Goal: Information Seeking & Learning: Learn about a topic

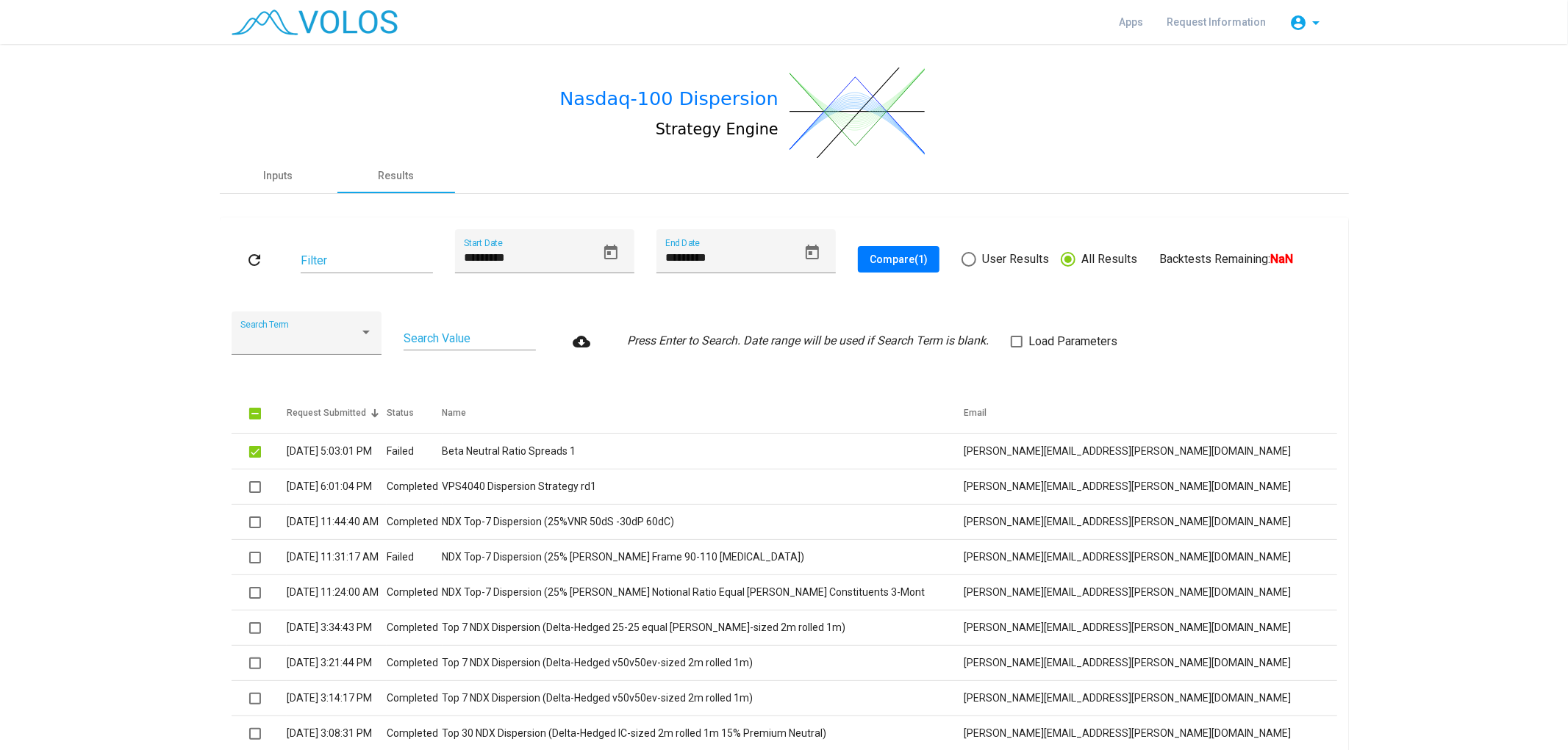
scroll to position [14, 0]
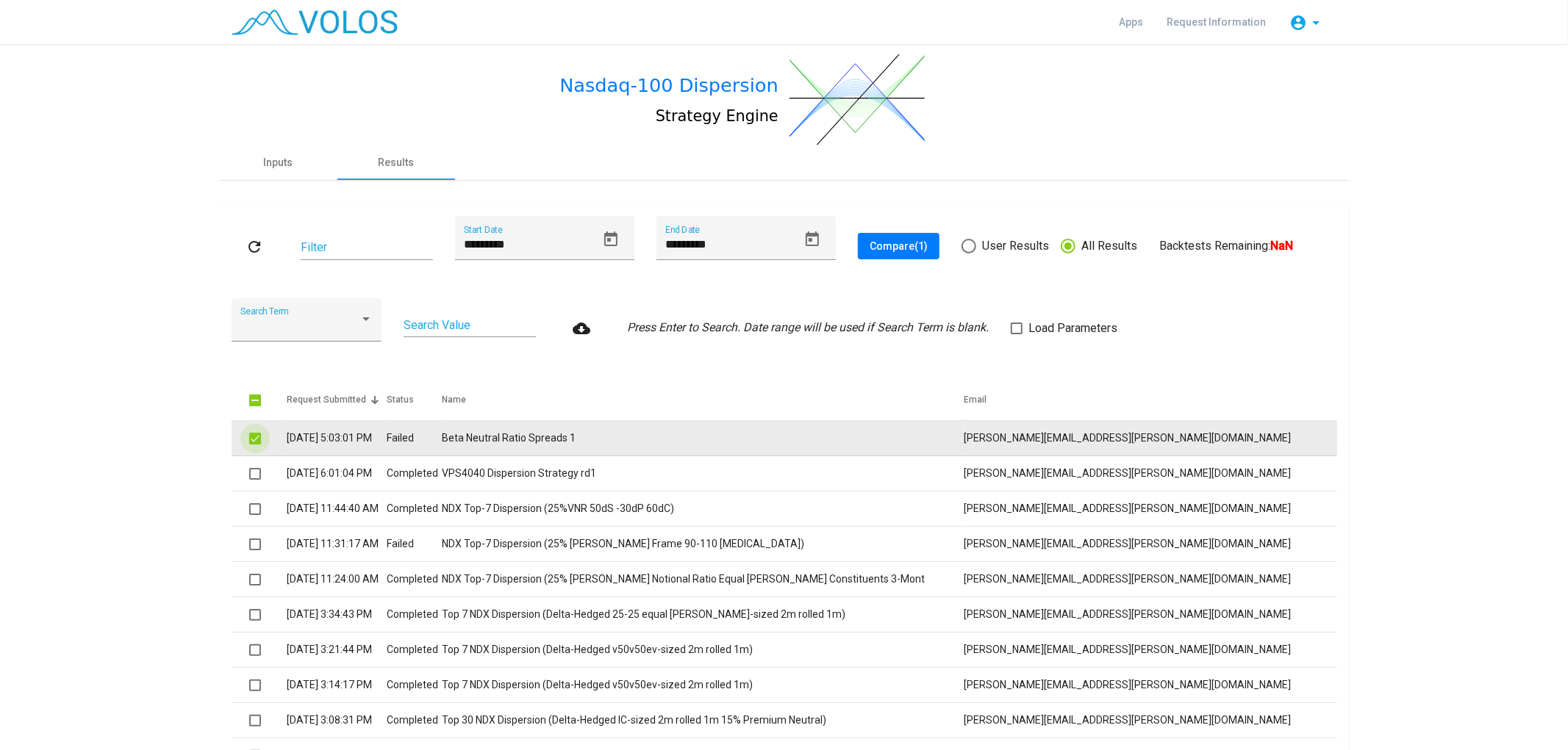
click at [249, 437] on span at bounding box center [254, 438] width 12 height 12
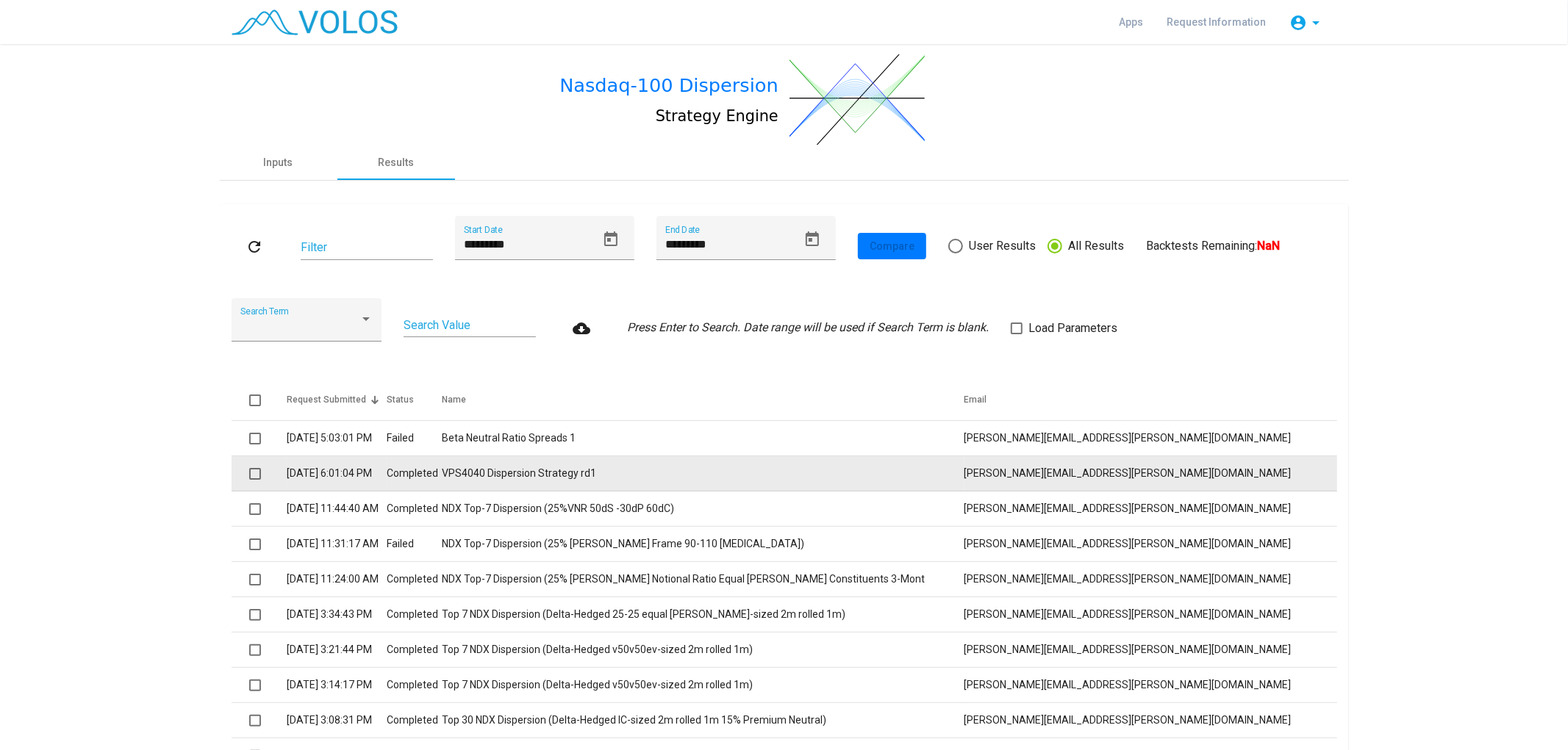
click at [314, 474] on td "7/1/2025 6:01:04 PM" at bounding box center [336, 474] width 100 height 35
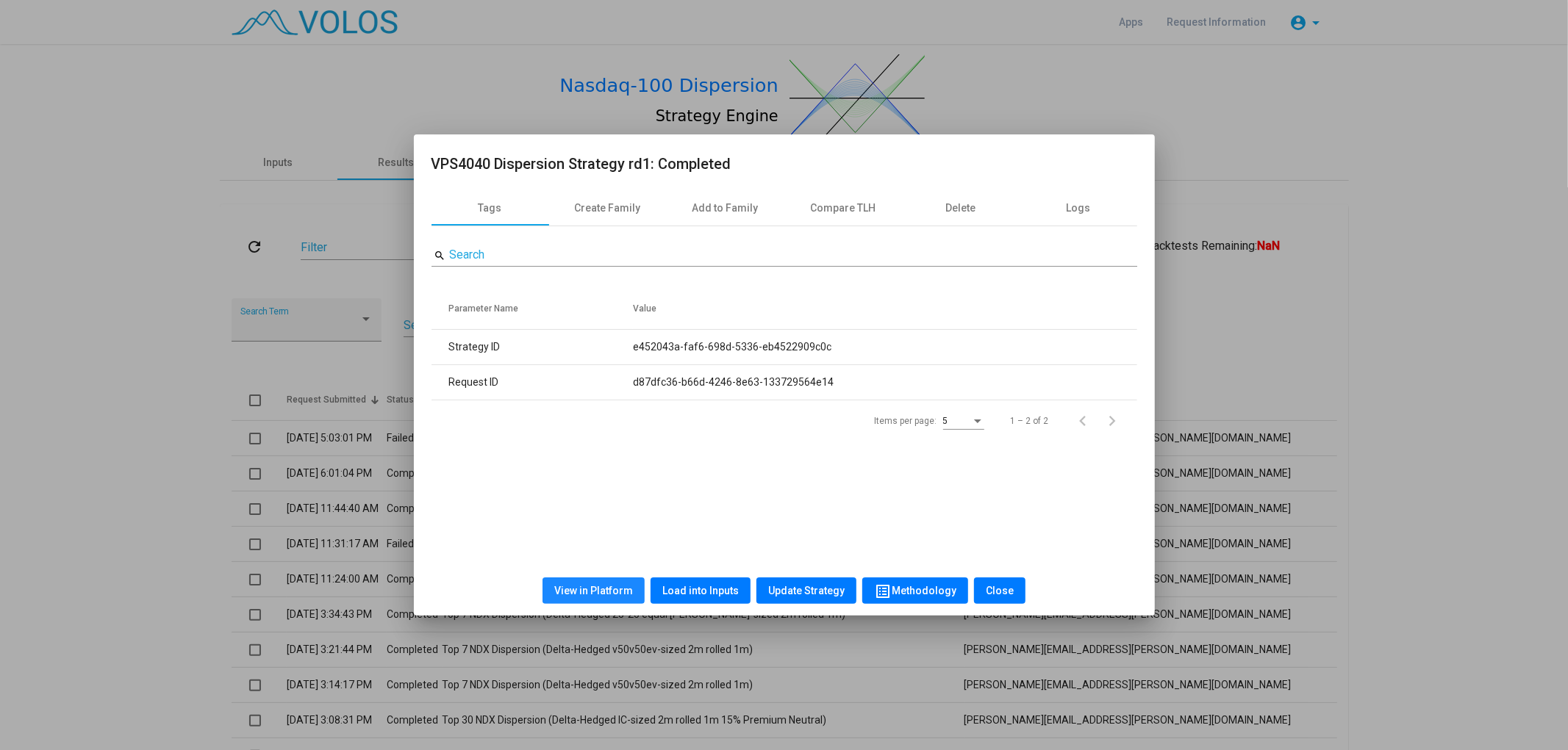
click at [606, 579] on button "View in Platform" at bounding box center [594, 590] width 102 height 26
click at [517, 91] on div at bounding box center [784, 375] width 1568 height 750
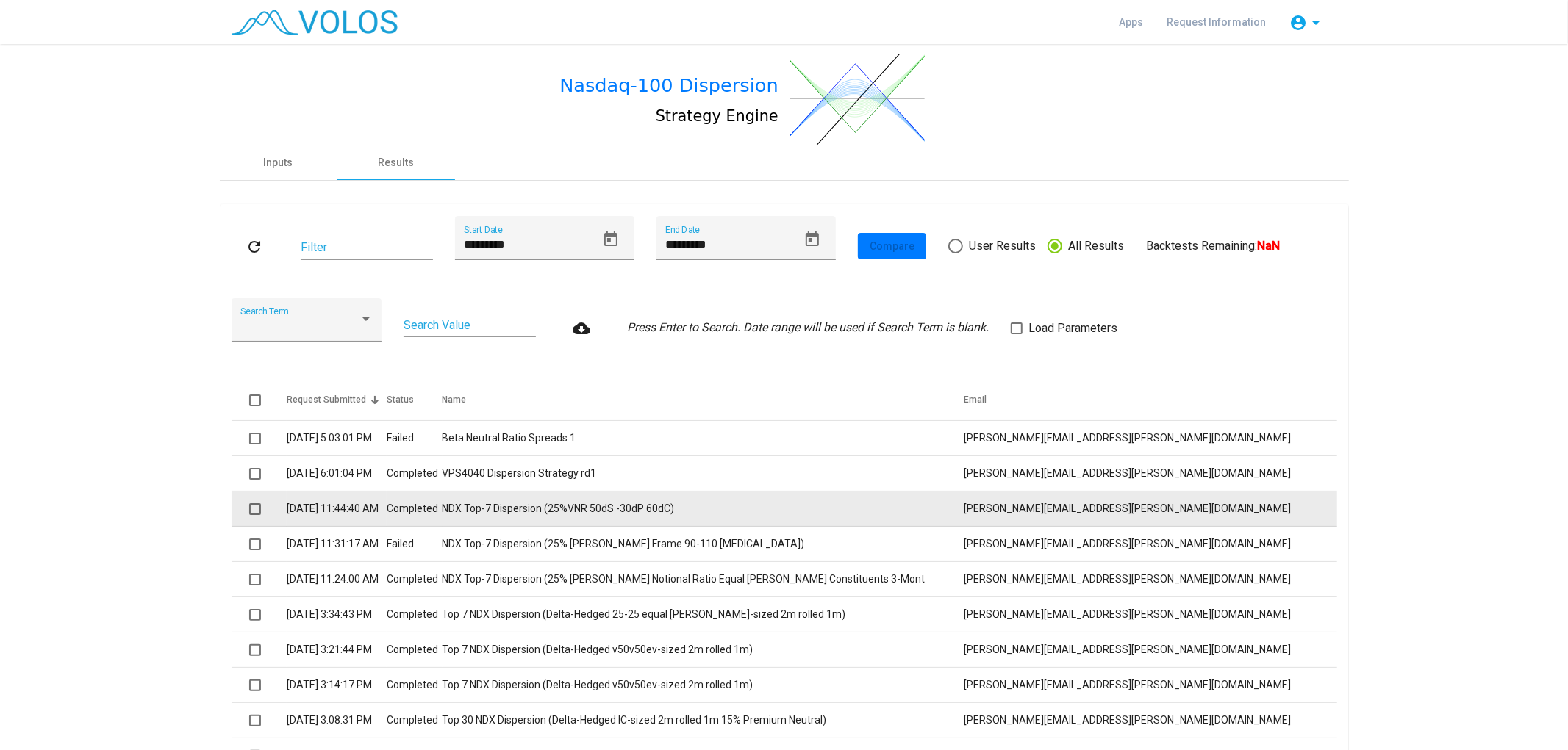
click at [579, 500] on td "NDX Top-7 Dispersion (25%VNR 50dS -30dP 60dC)" at bounding box center [703, 509] width 522 height 35
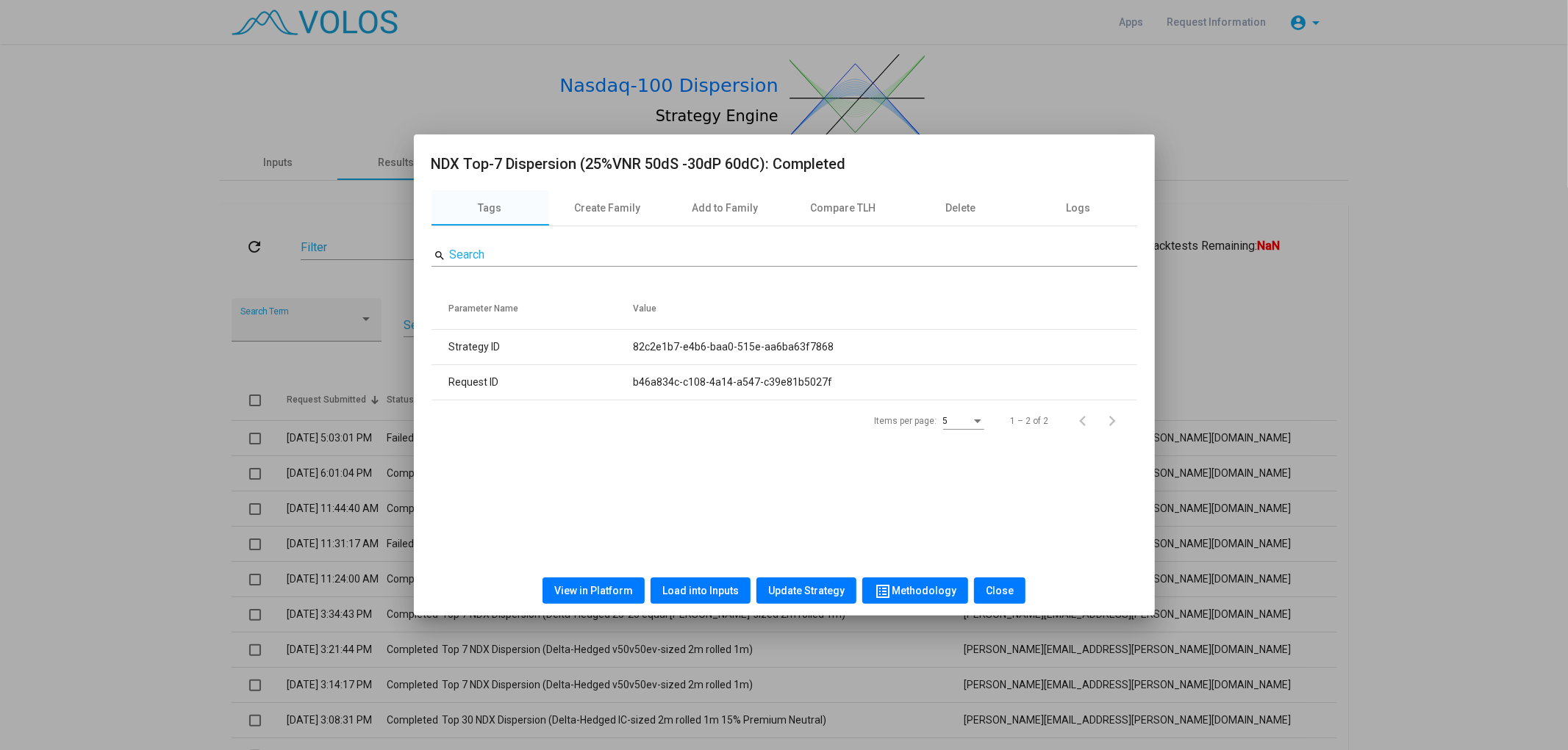
click at [255, 265] on div at bounding box center [784, 375] width 1568 height 750
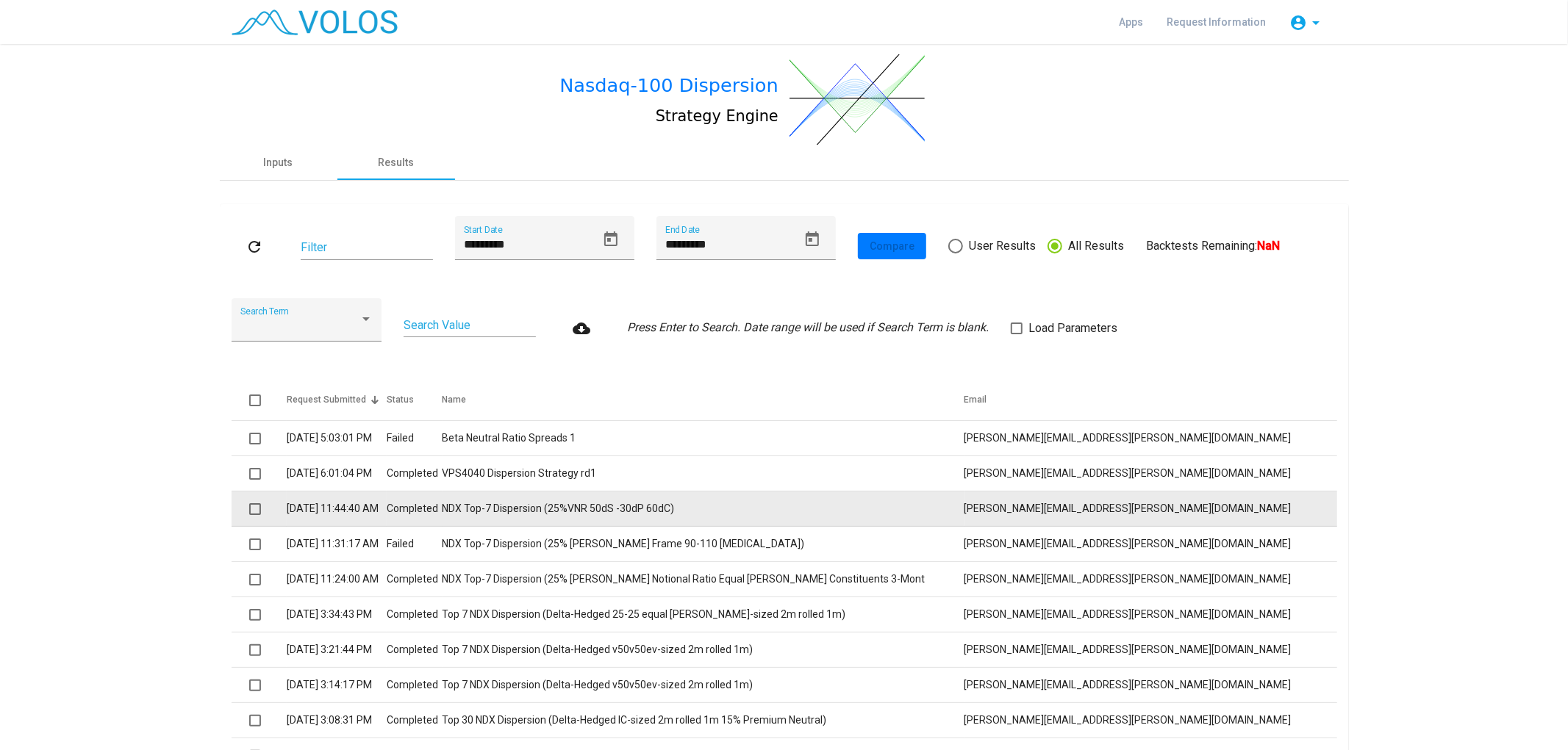
click at [562, 515] on td "NDX Top-7 Dispersion (25%VNR 50dS -30dP 60dC)" at bounding box center [703, 509] width 522 height 35
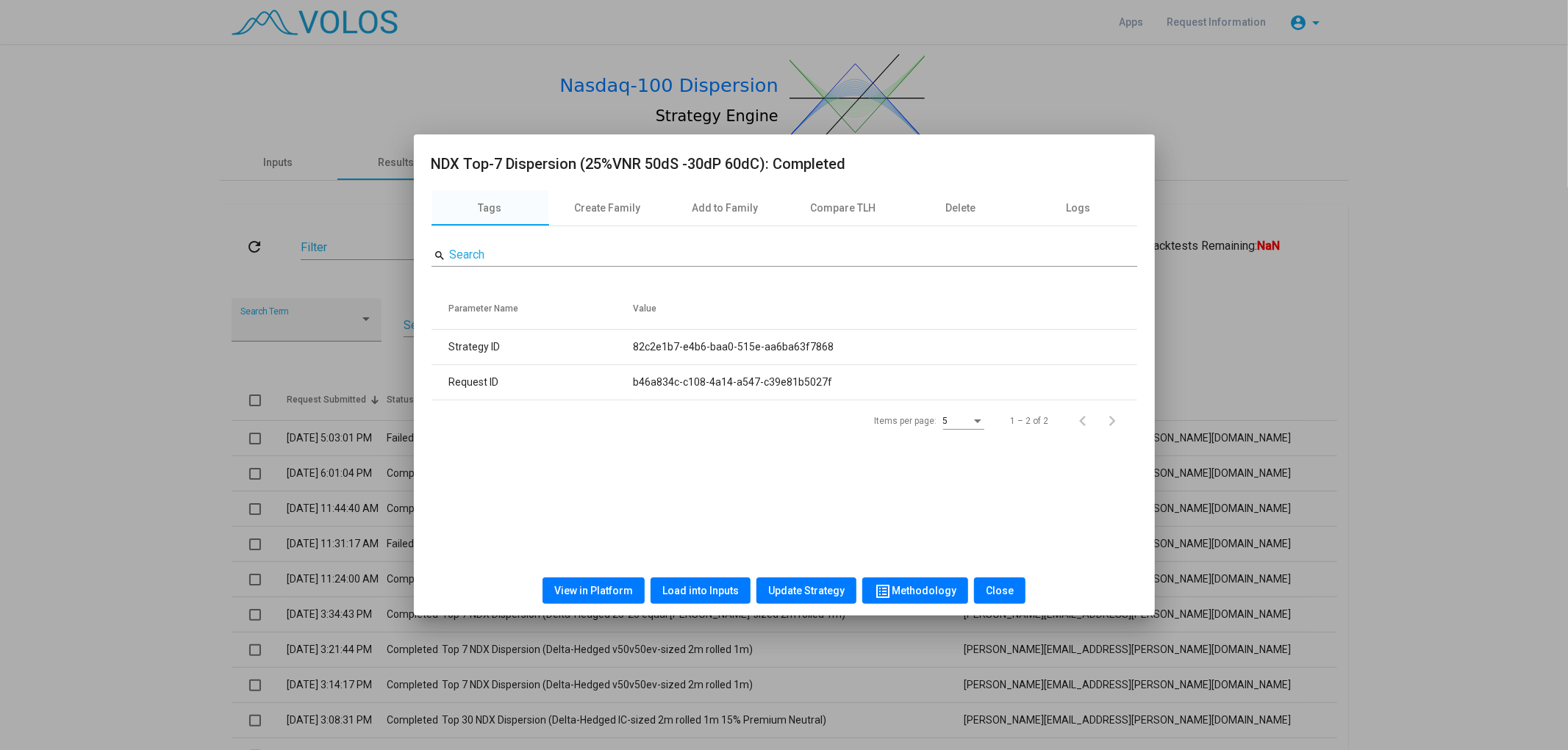
click at [614, 584] on span "View in Platform" at bounding box center [594, 590] width 78 height 12
click at [56, 414] on div at bounding box center [784, 375] width 1568 height 750
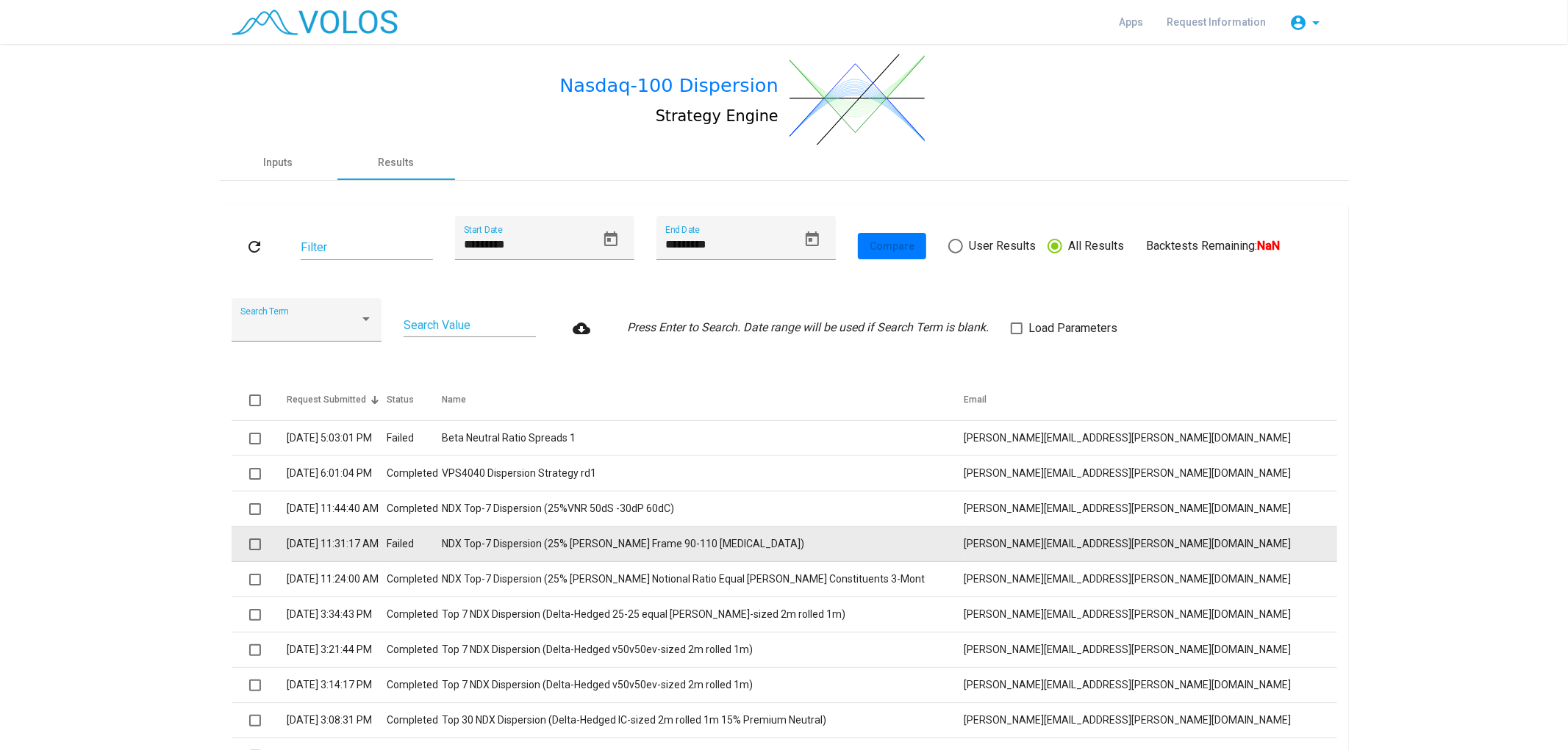
click at [811, 553] on td "NDX Top-7 Dispersion (25% Vega Frame 90-110 Strangles)" at bounding box center [703, 545] width 522 height 35
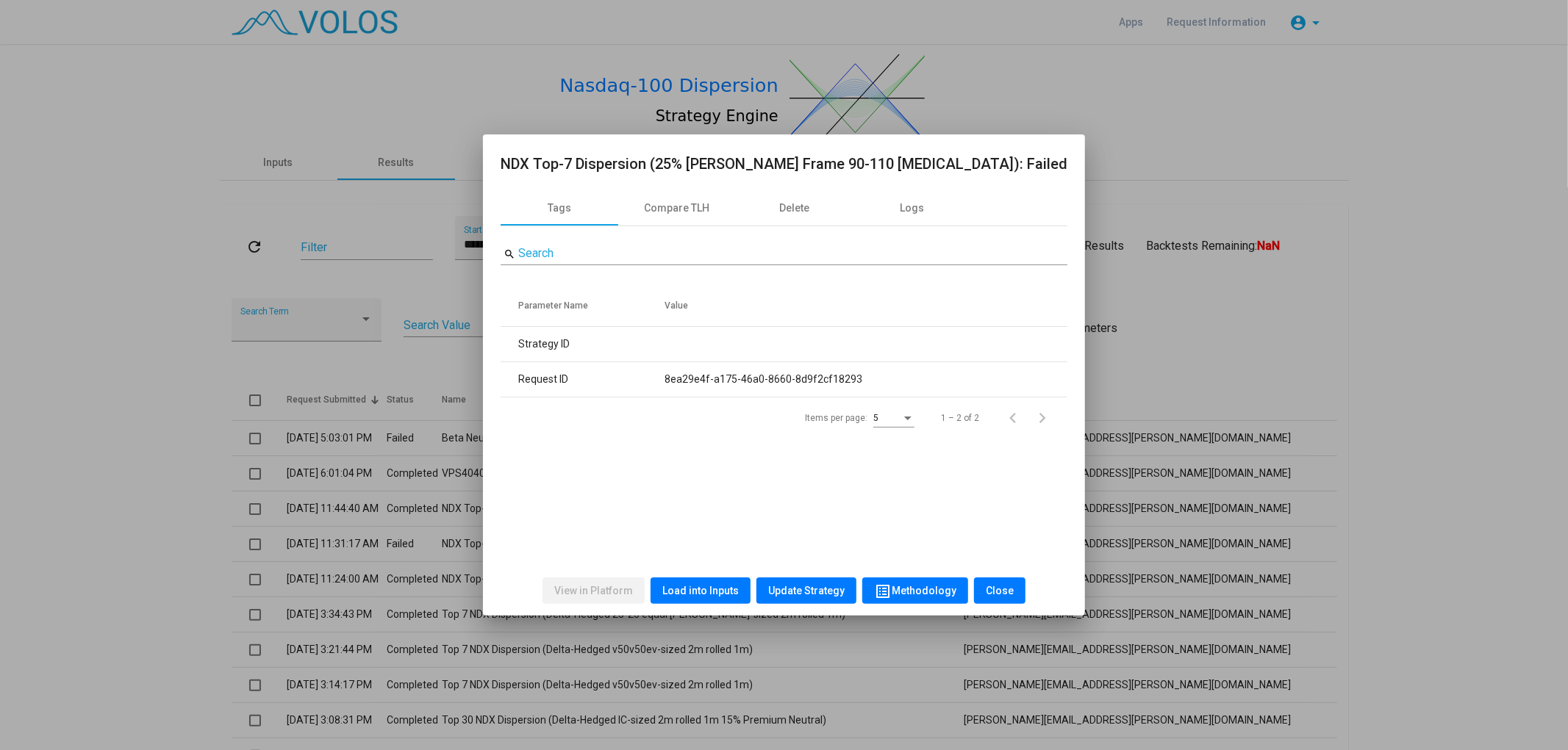
click at [270, 589] on div at bounding box center [784, 375] width 1568 height 750
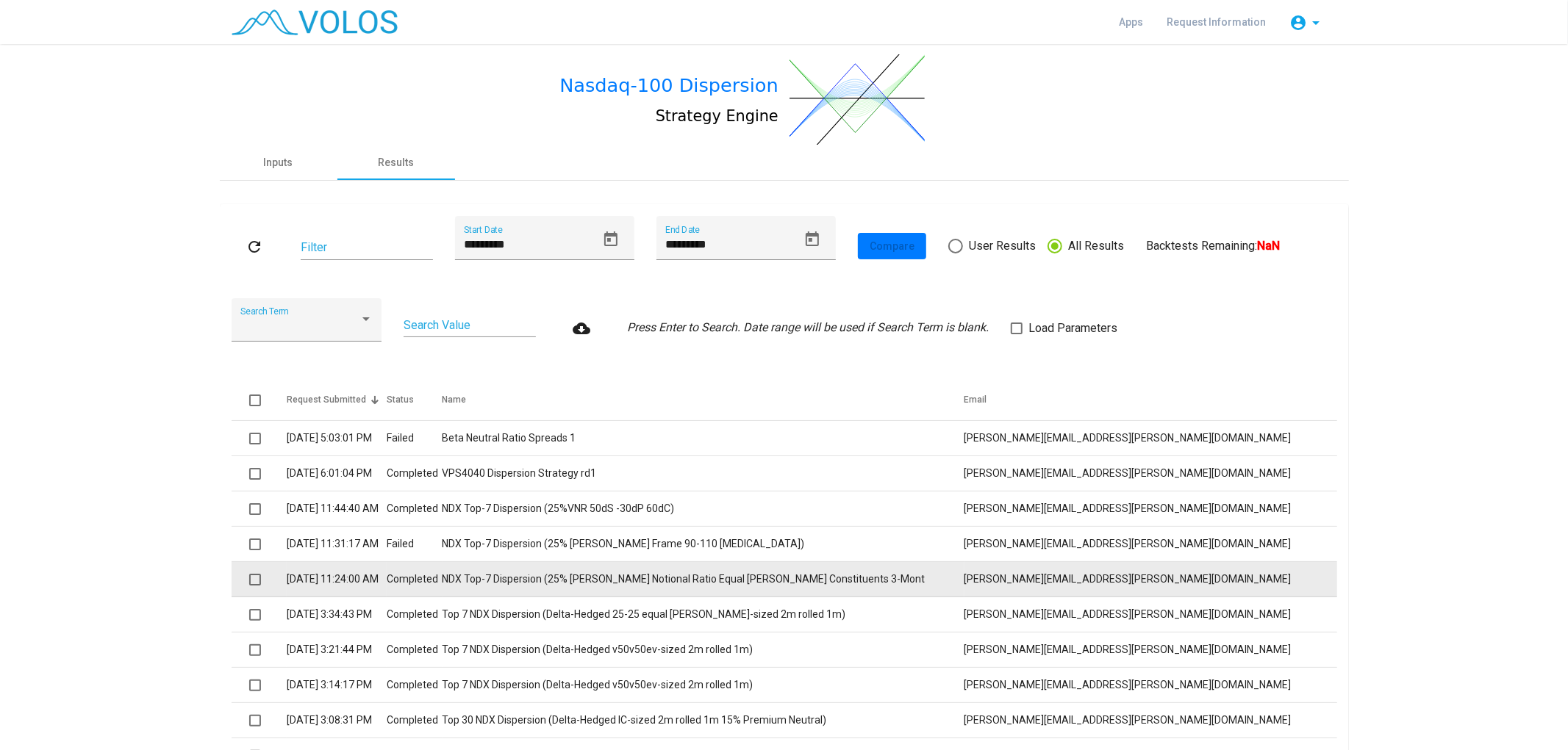
click at [509, 576] on td "NDX Top-7 Dispersion (25% Vega Notional Ratio Equal Vega Constituents 3-Mont" at bounding box center [703, 580] width 522 height 35
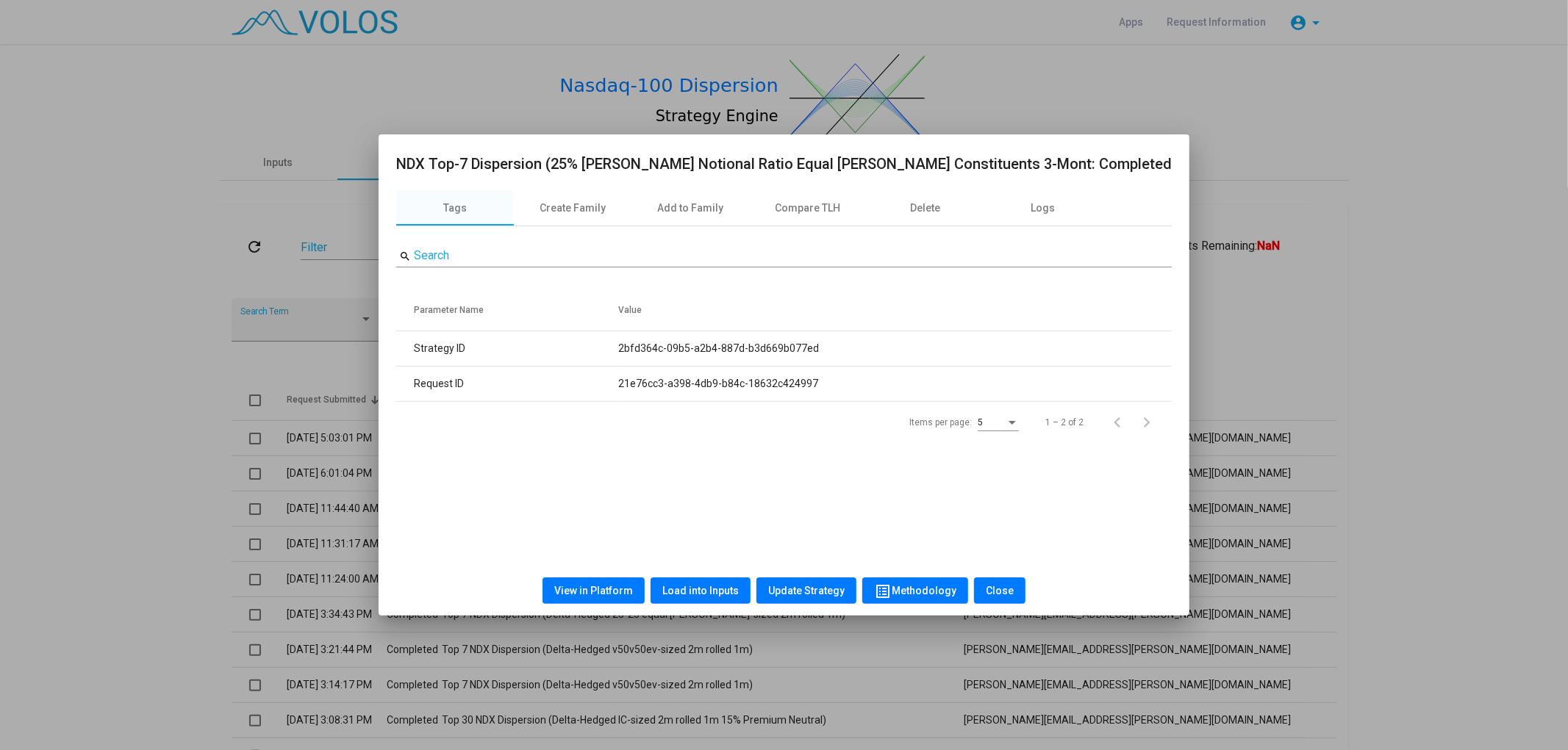
click at [365, 628] on div at bounding box center [784, 375] width 1568 height 750
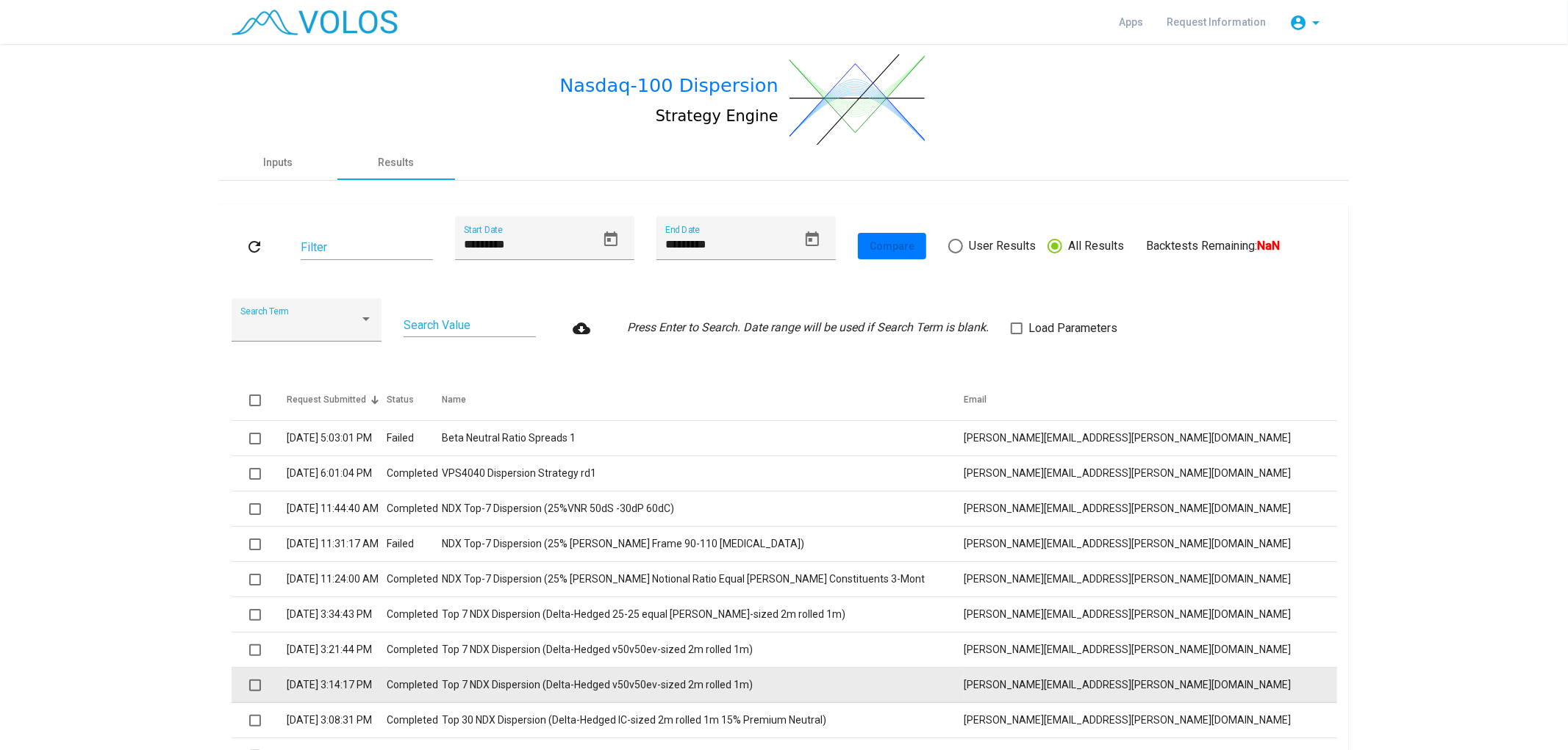
click at [706, 682] on td "Top 7 NDX Dispersion (Delta-Hedged v50v50ev-sized 2m rolled 1m)" at bounding box center [703, 685] width 522 height 35
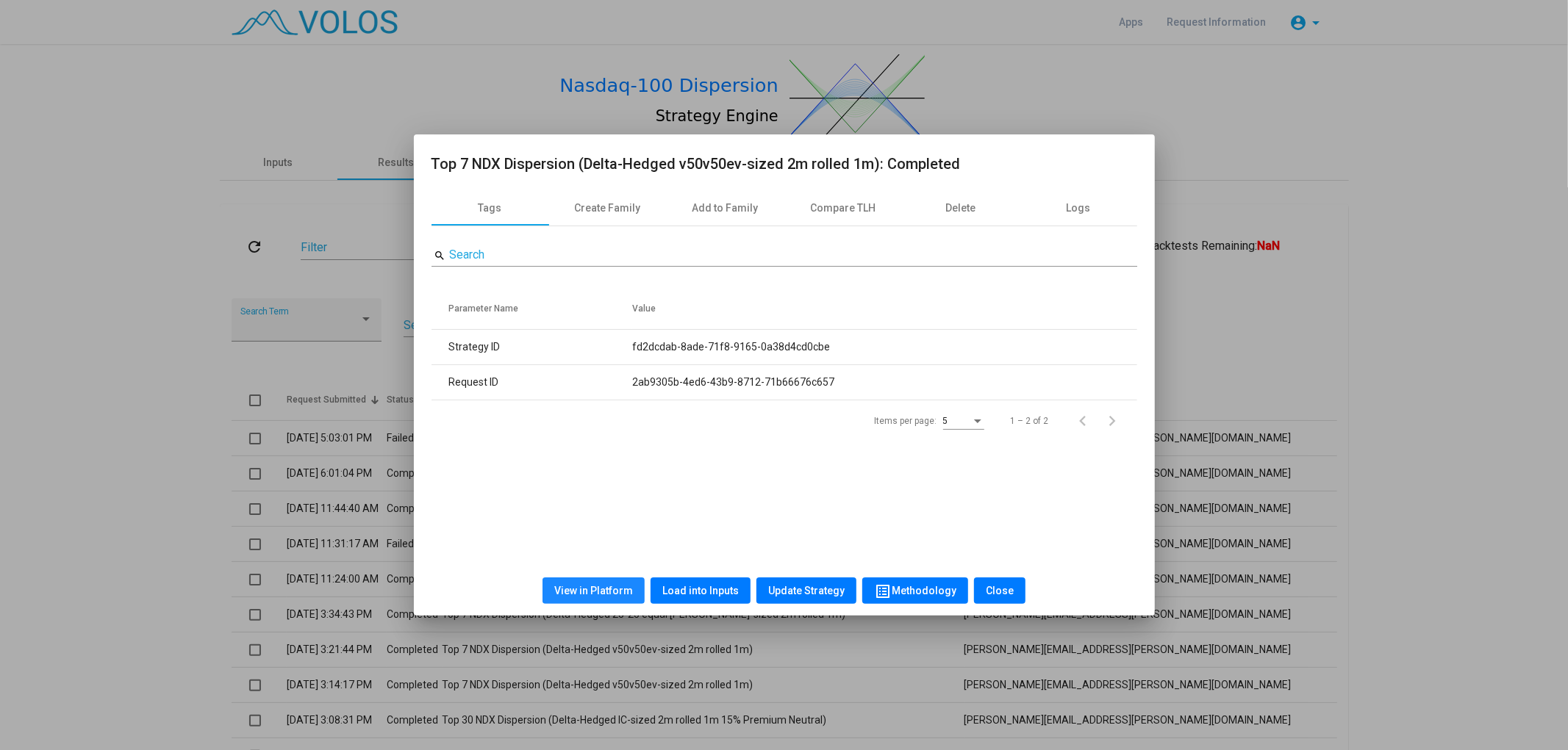
click at [614, 596] on button "View in Platform" at bounding box center [594, 590] width 102 height 26
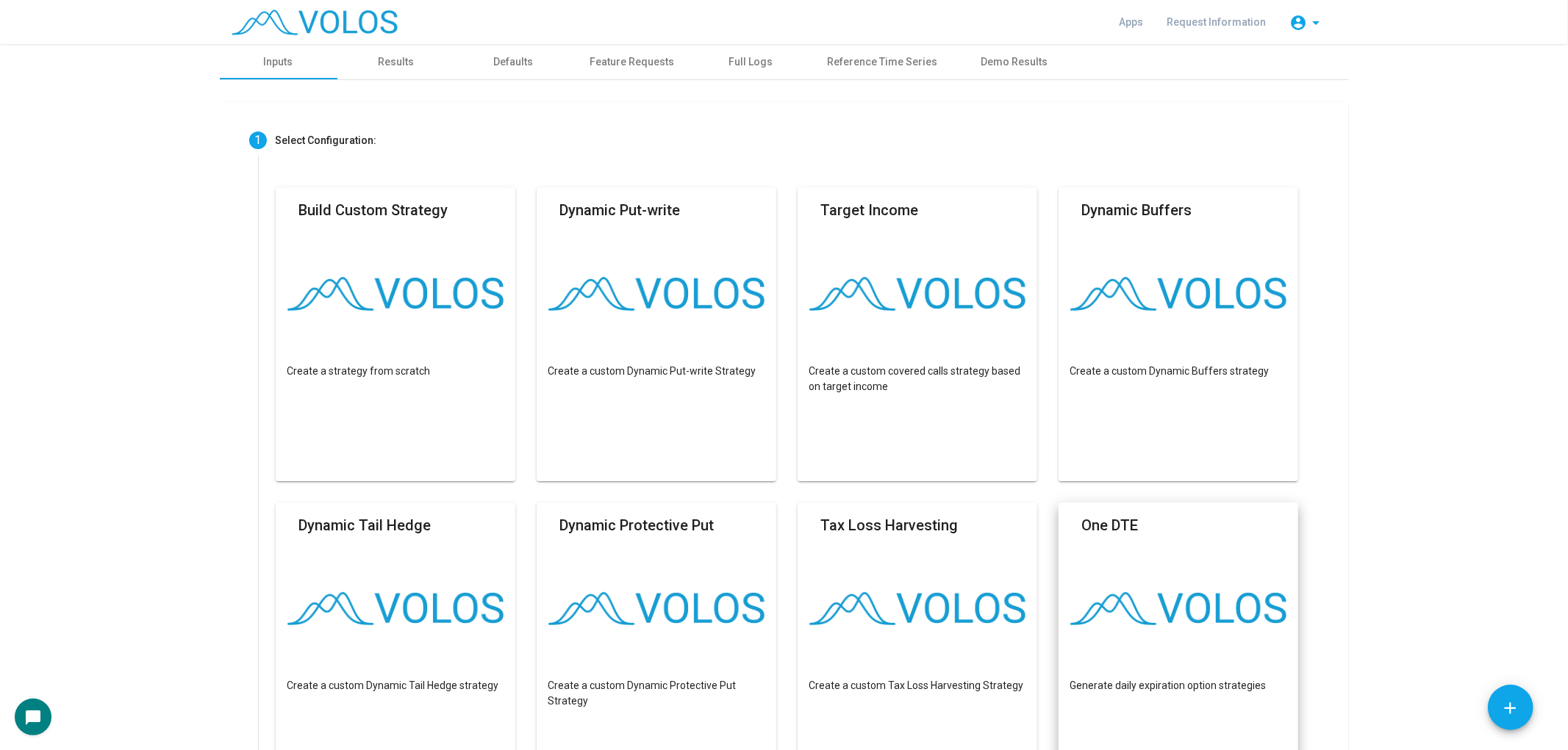
click at [306, 21] on img at bounding box center [314, 22] width 166 height 26
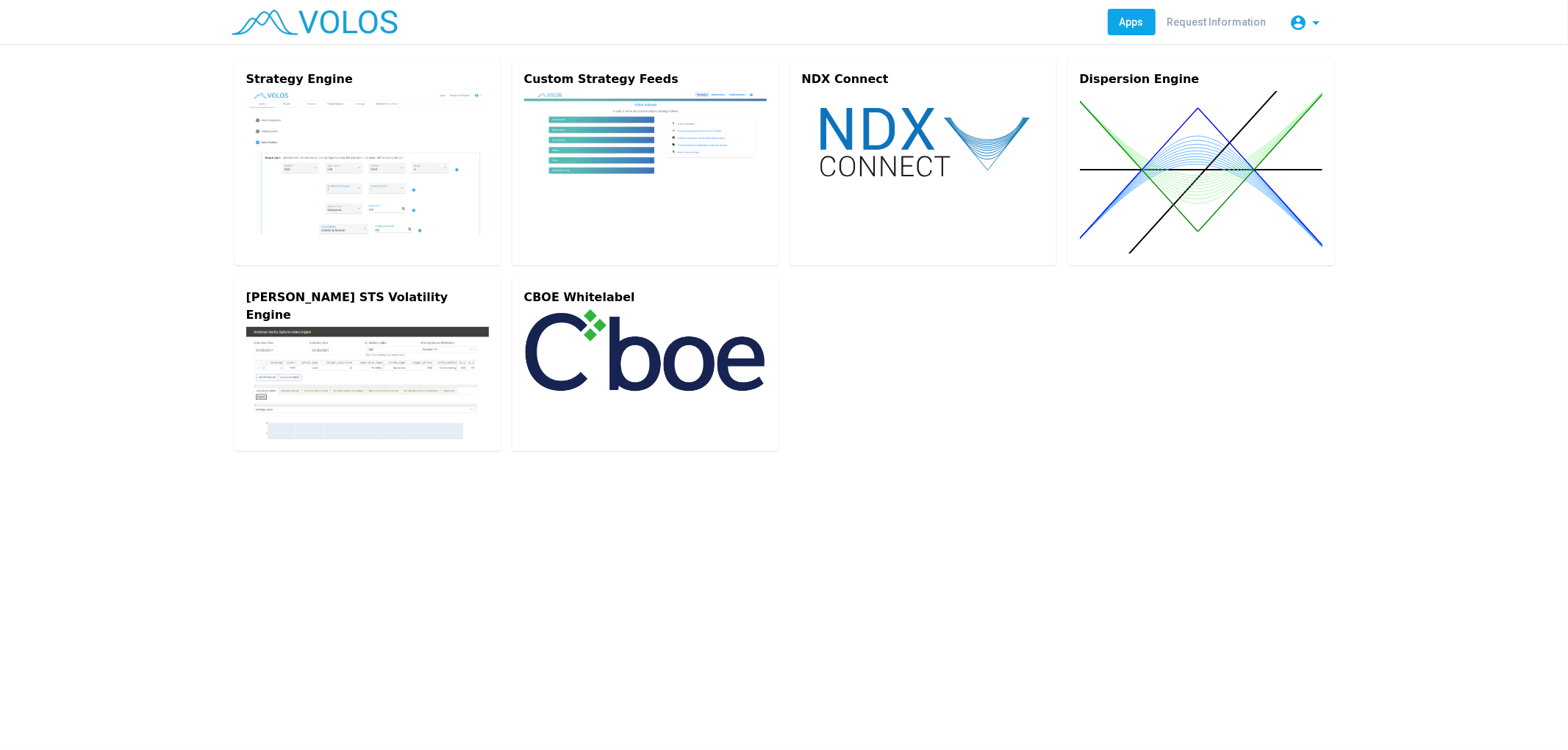
click at [1442, 206] on as-app-list "Strategy Engine Custom Strategy Feeds NDX Connect Dispersion Engine Goldman STS…" at bounding box center [784, 254] width 1568 height 421
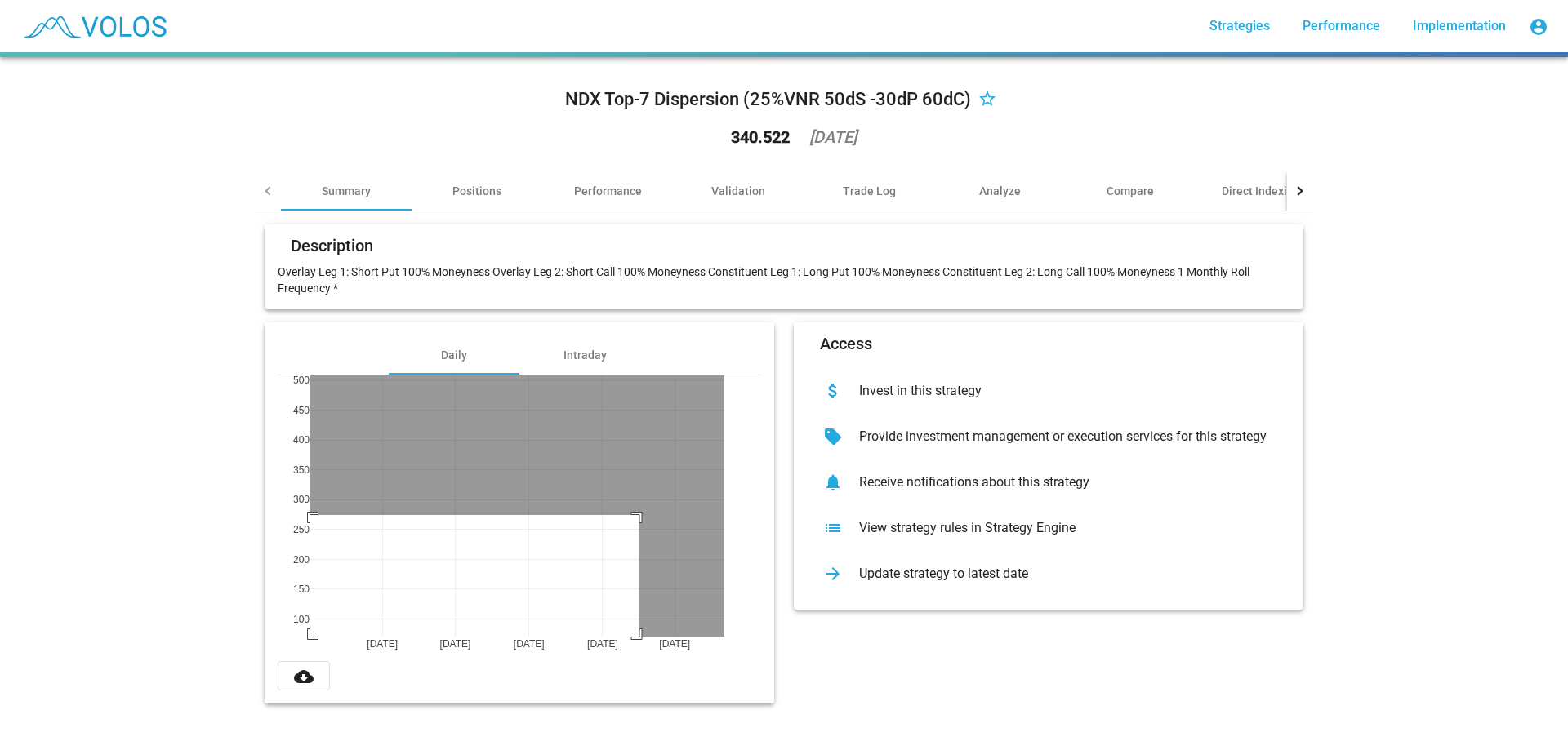
drag, startPoint x: 633, startPoint y: 515, endPoint x: 289, endPoint y: 651, distance: 369.9
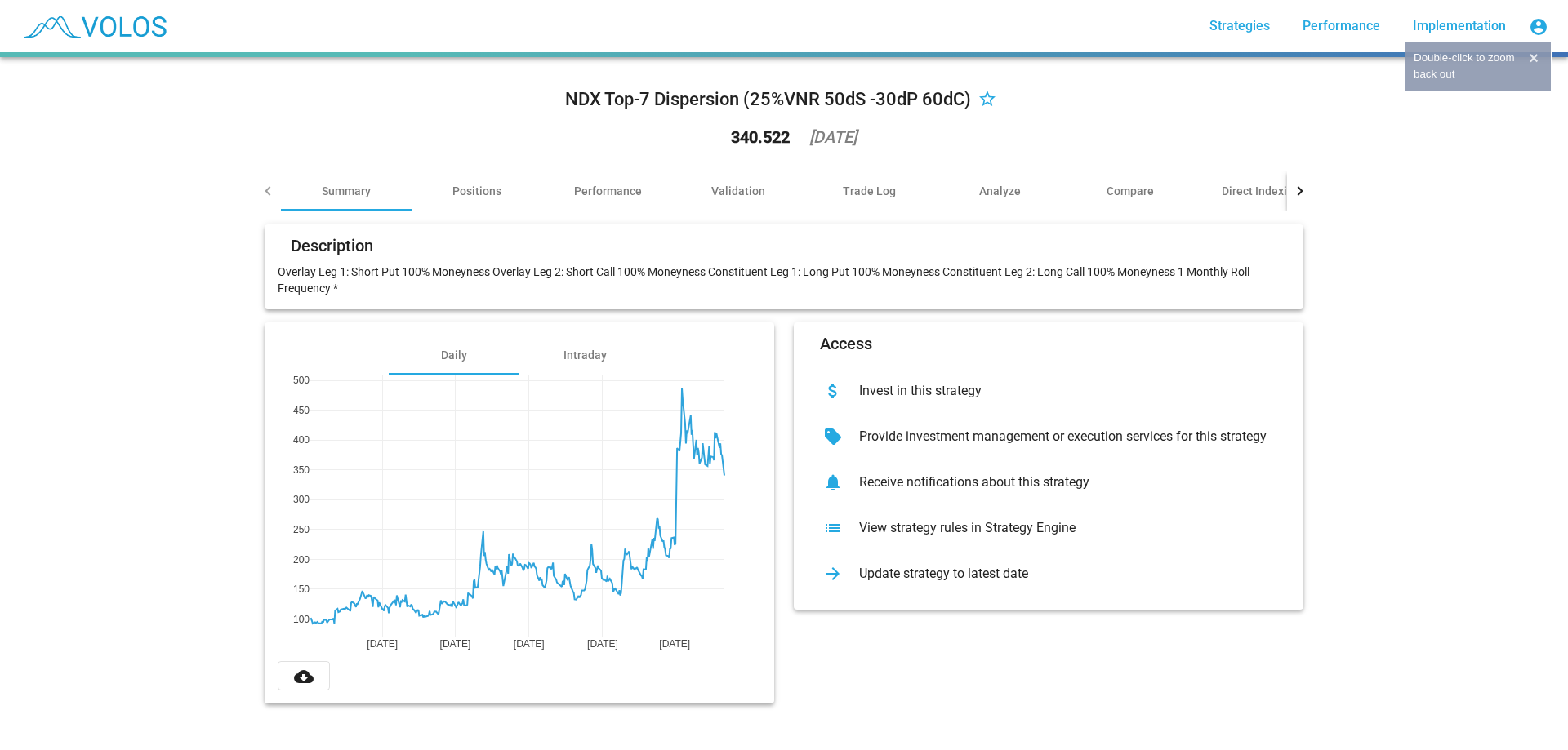
click at [1146, 135] on div "NDX Top-7 Dispersion (25%VNR 50dS -30dP 60dC) star_border 340.522 2025-06-02" at bounding box center [784, 121] width 1059 height 101
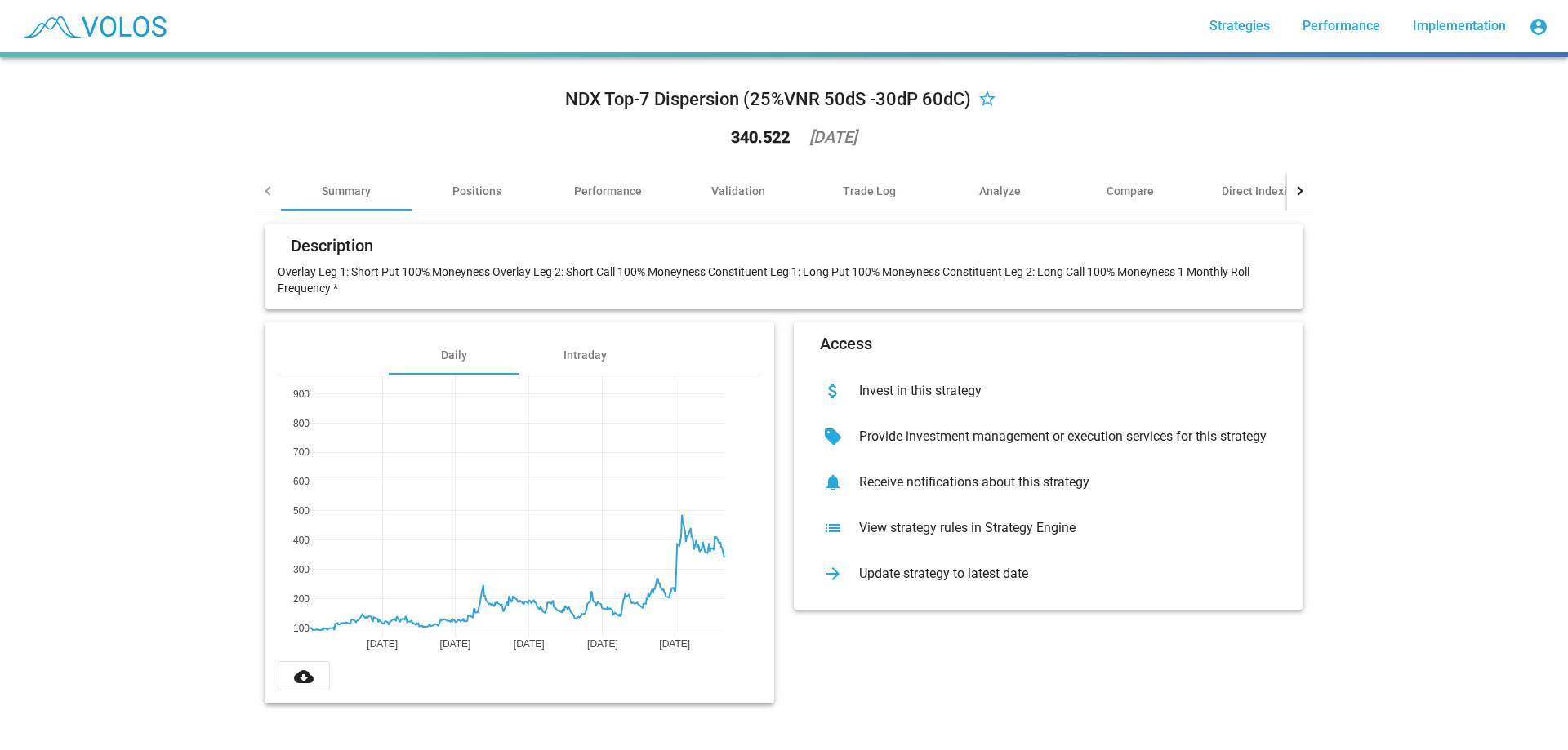
drag, startPoint x: 287, startPoint y: 389, endPoint x: 286, endPoint y: 523, distance: 134.0
